Goal: Find specific page/section: Find specific page/section

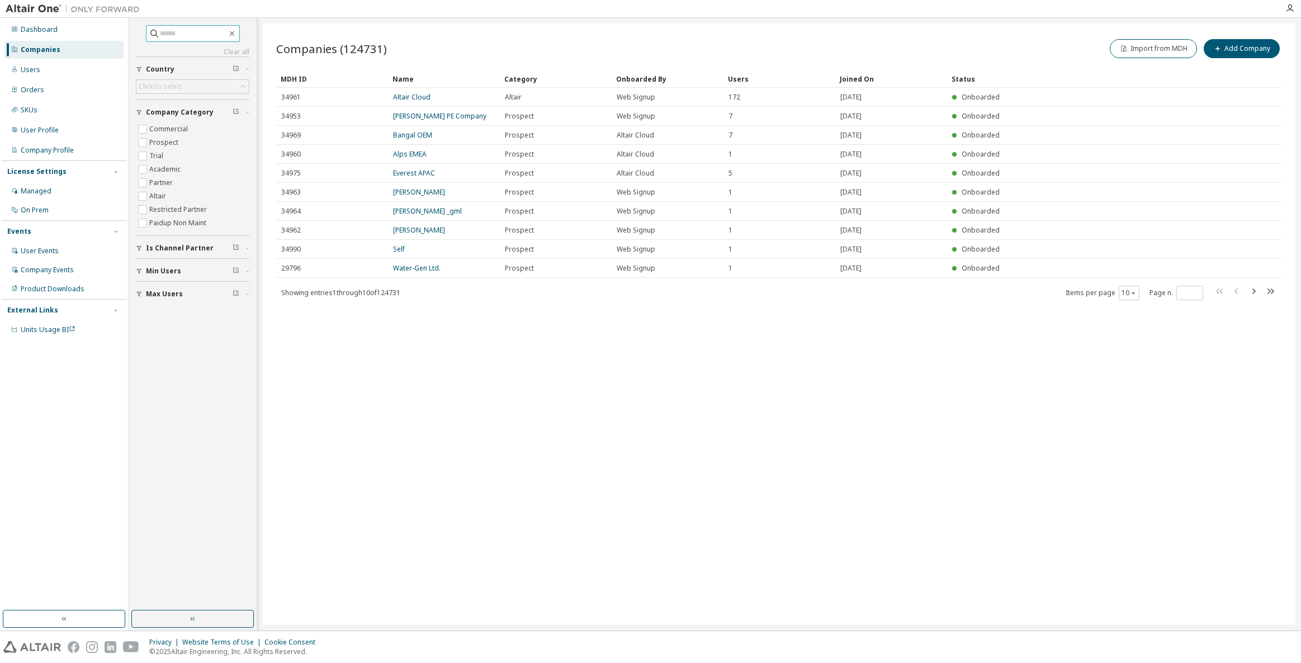
click at [174, 31] on input "text" at bounding box center [193, 33] width 67 height 11
type input "*"
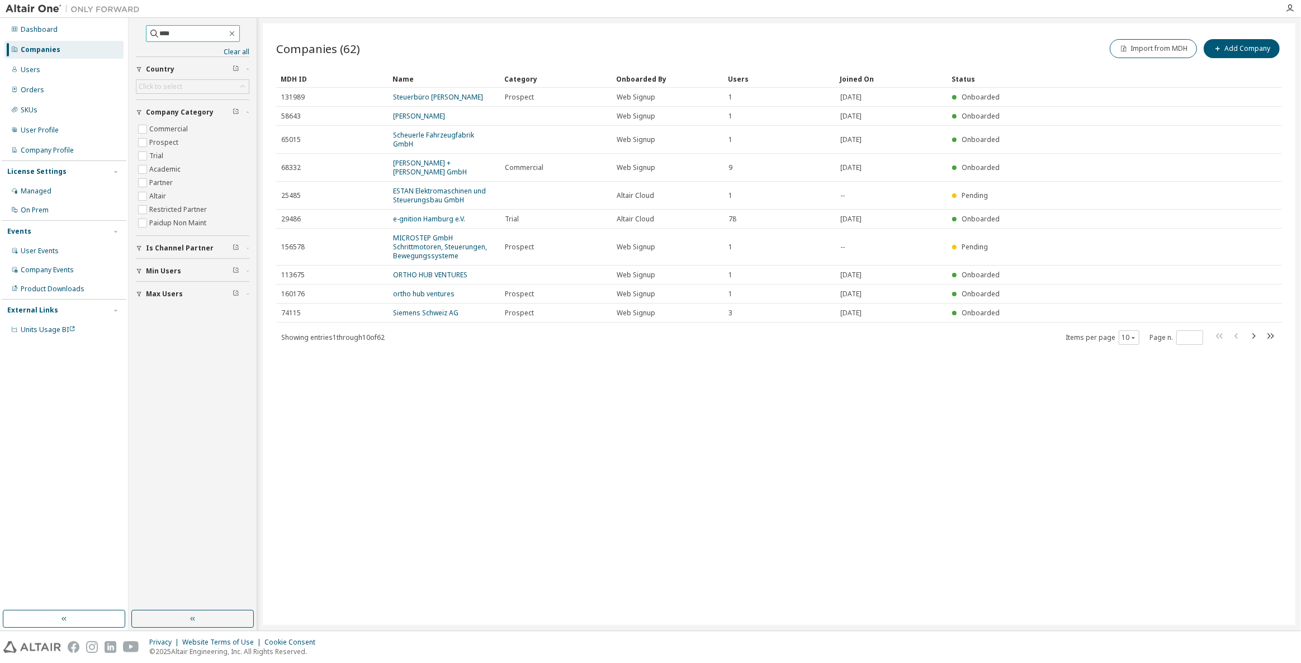
drag, startPoint x: 196, startPoint y: 38, endPoint x: 120, endPoint y: 41, distance: 76.1
click at [119, 41] on div "Dashboard Companies Users Orders SKUs User Profile Company Profile License Sett…" at bounding box center [650, 324] width 1301 height 613
type input "******"
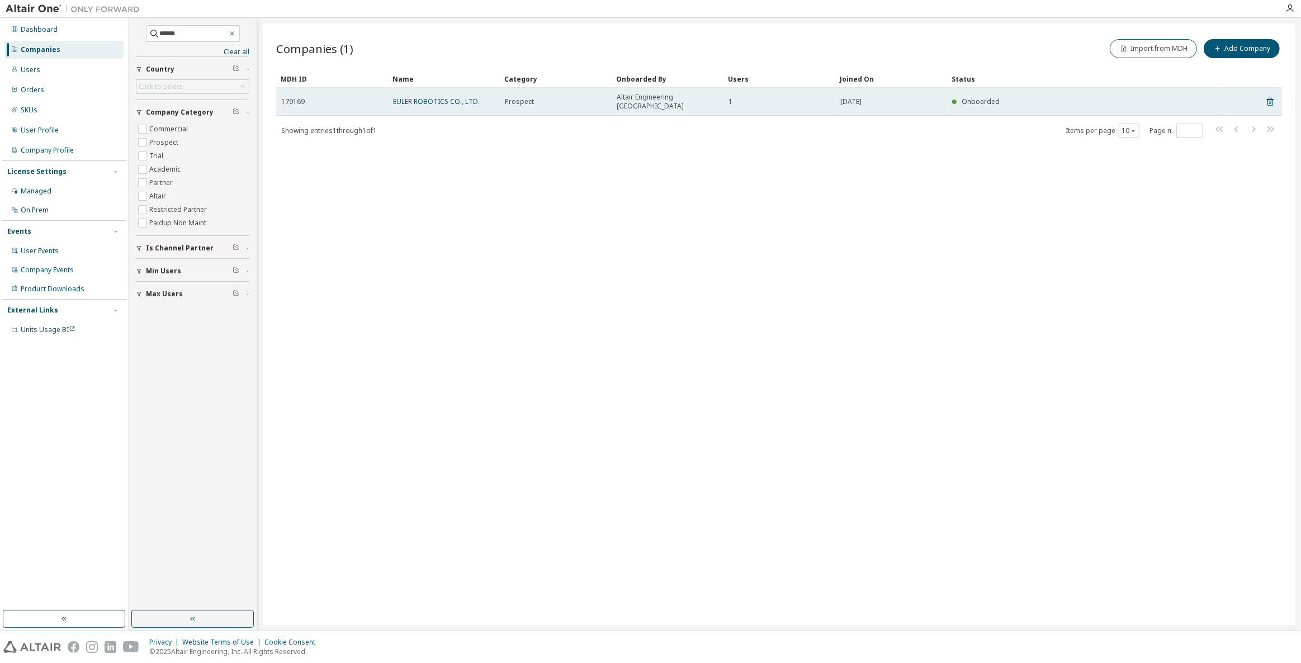
click at [423, 103] on td "EULER ROBOTICS CO., LTD." at bounding box center [444, 102] width 112 height 28
click at [429, 97] on link "EULER ROBOTICS CO., LTD." at bounding box center [436, 102] width 87 height 10
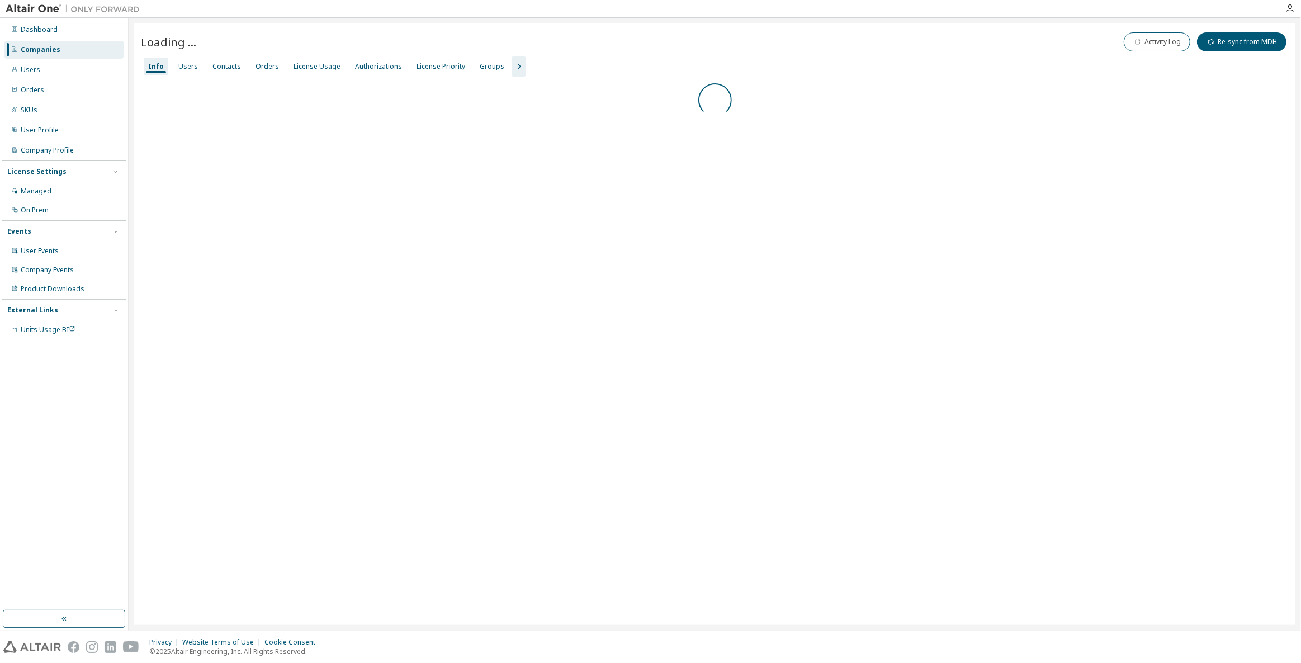
click at [512, 63] on icon "button" at bounding box center [518, 66] width 13 height 13
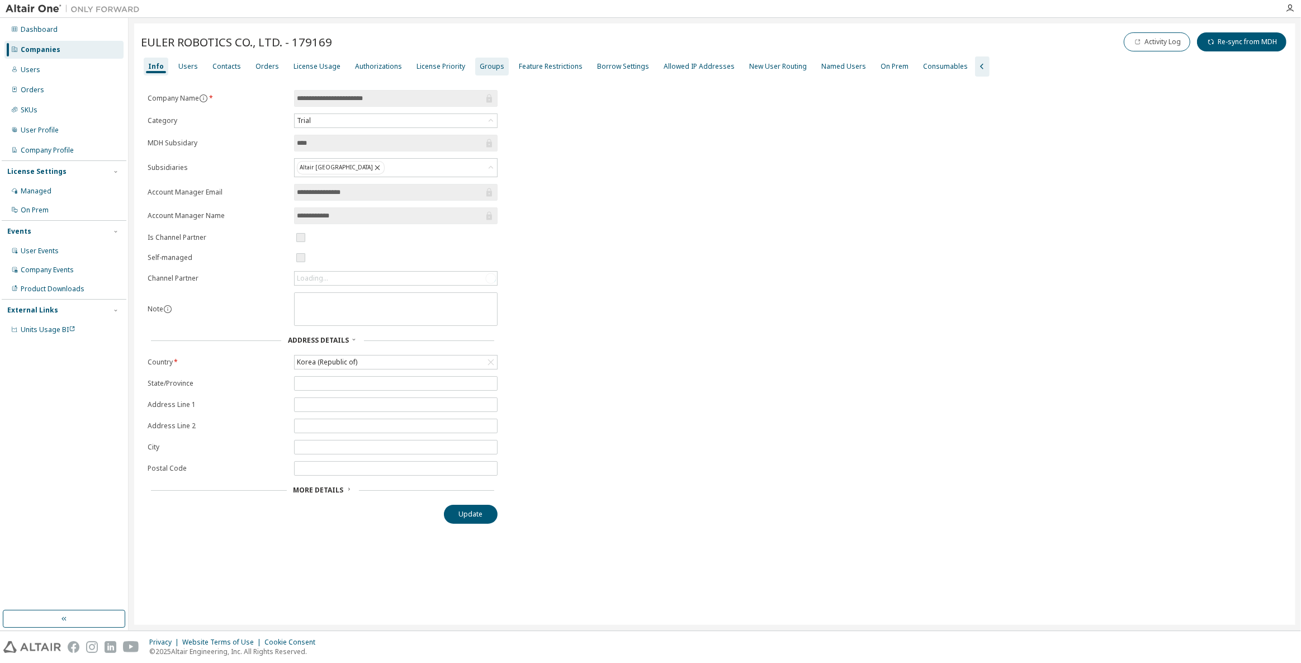
click at [480, 68] on div "Groups" at bounding box center [492, 66] width 25 height 9
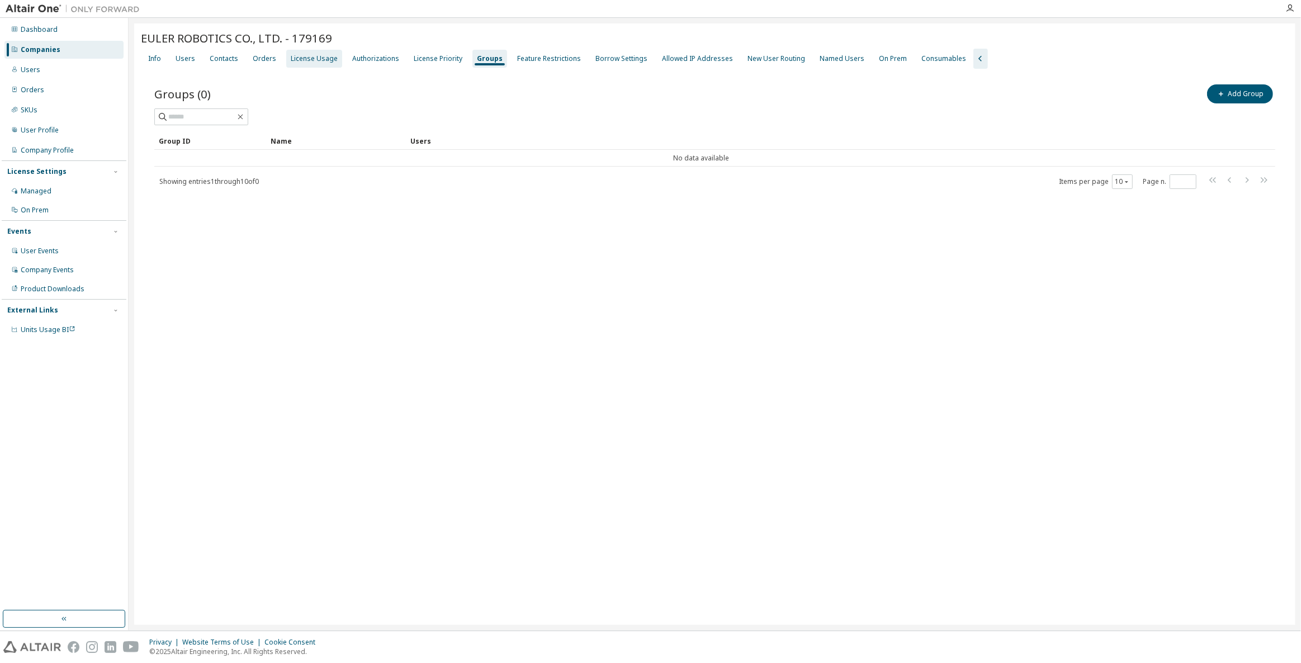
click at [307, 61] on div "License Usage" at bounding box center [314, 58] width 47 height 9
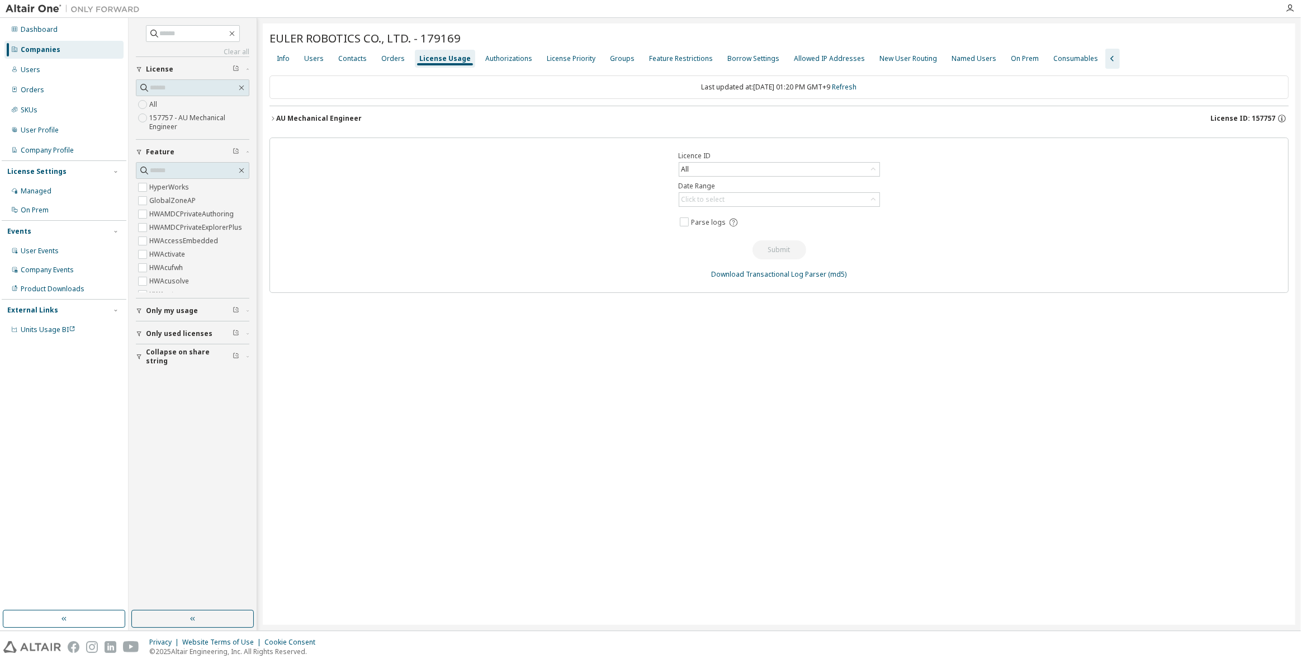
click at [1240, 117] on span "License ID: 157757" at bounding box center [1242, 118] width 65 height 9
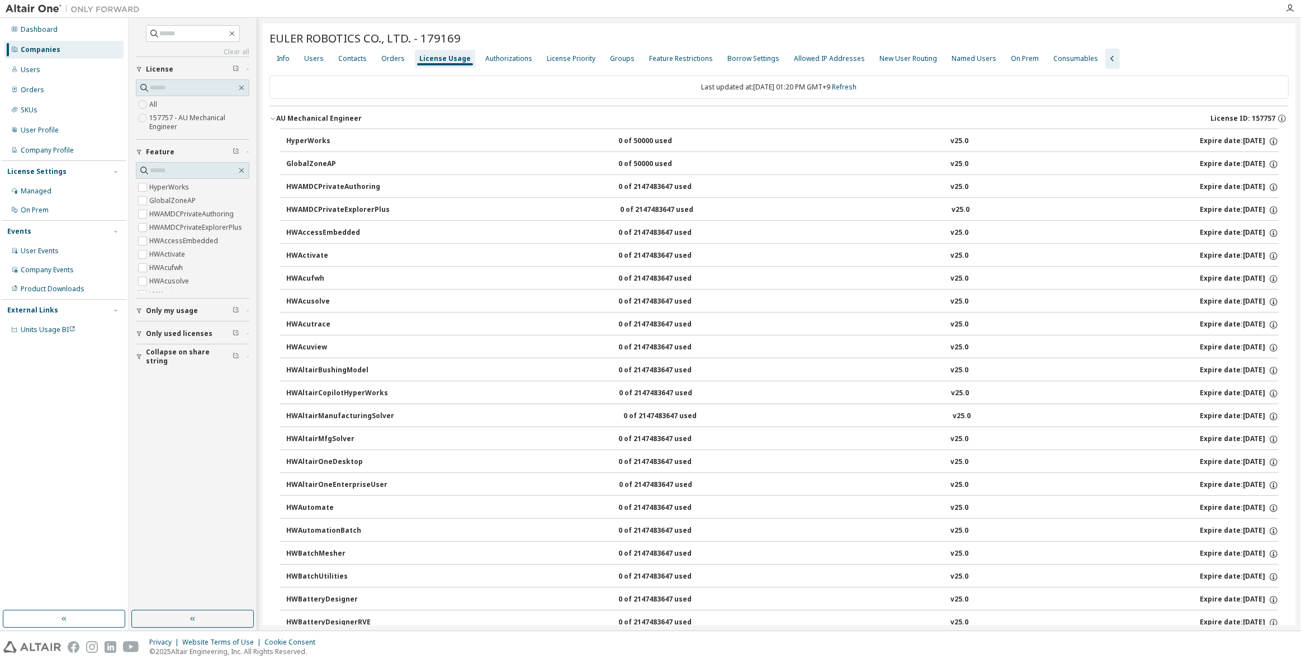
click at [84, 52] on div "Companies" at bounding box center [63, 50] width 119 height 18
